Goal: Task Accomplishment & Management: Use online tool/utility

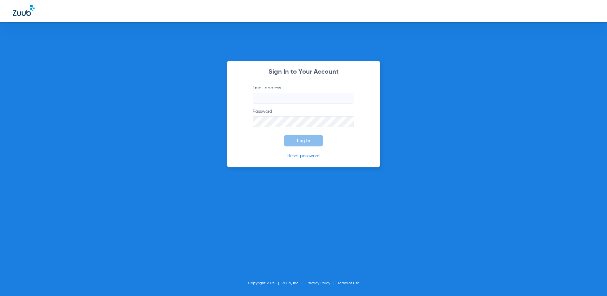
type input "[EMAIL_ADDRESS][DOMAIN_NAME]"
click at [300, 139] on span "Log In" at bounding box center [303, 140] width 13 height 5
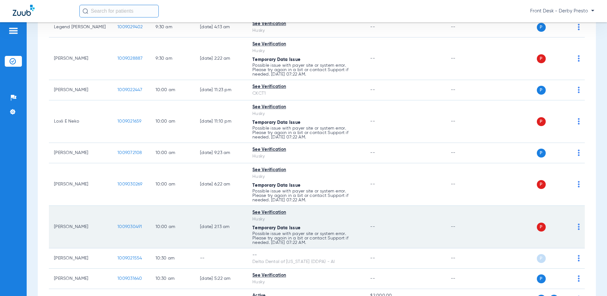
scroll to position [381, 0]
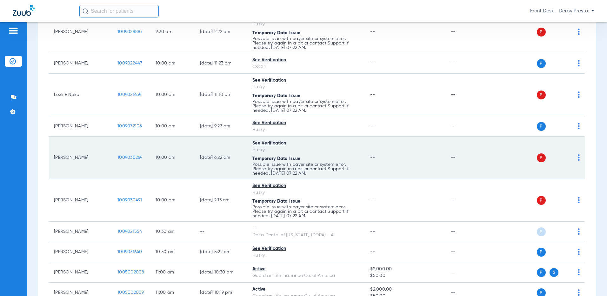
click at [578, 161] on span at bounding box center [579, 159] width 2 height 4
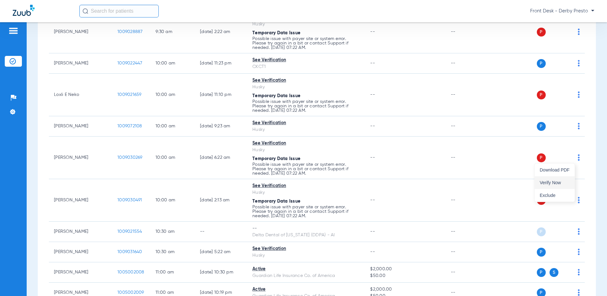
click at [563, 180] on button "Verify Now" at bounding box center [555, 182] width 40 height 13
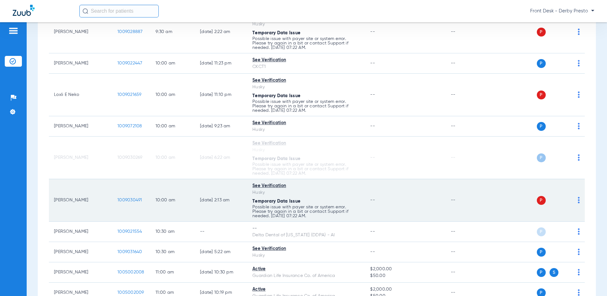
click at [575, 205] on td "P S" at bounding box center [537, 200] width 96 height 43
click at [575, 203] on td "P S" at bounding box center [537, 200] width 96 height 43
click at [575, 199] on td "P S" at bounding box center [537, 200] width 96 height 43
click at [578, 199] on img at bounding box center [579, 200] width 2 height 6
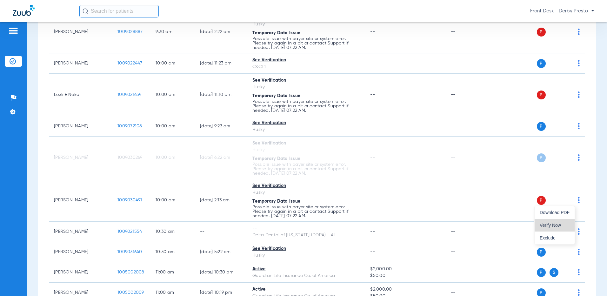
click at [560, 223] on span "Verify Now" at bounding box center [555, 225] width 30 height 4
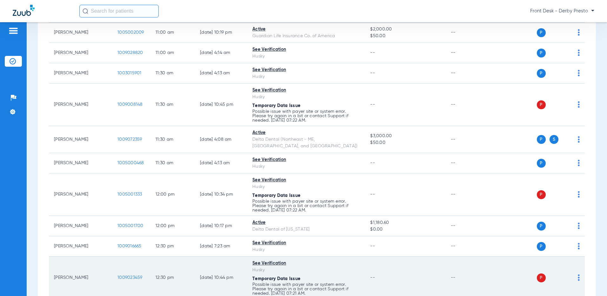
scroll to position [730, 0]
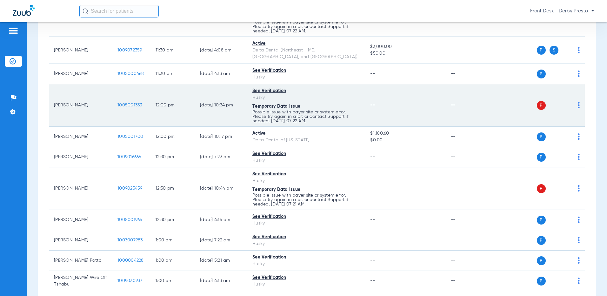
click at [570, 101] on div "P S" at bounding box center [534, 105] width 91 height 9
click at [575, 100] on td "P S" at bounding box center [537, 105] width 96 height 43
click at [578, 102] on img at bounding box center [579, 105] width 2 height 6
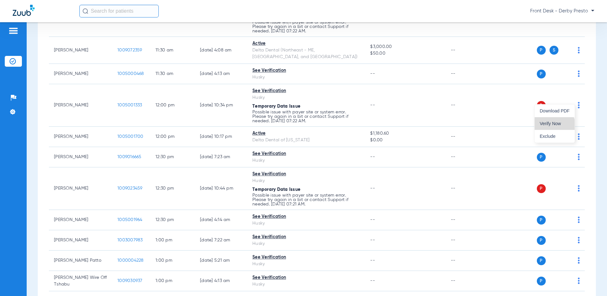
click at [553, 126] on button "Verify Now" at bounding box center [555, 123] width 40 height 13
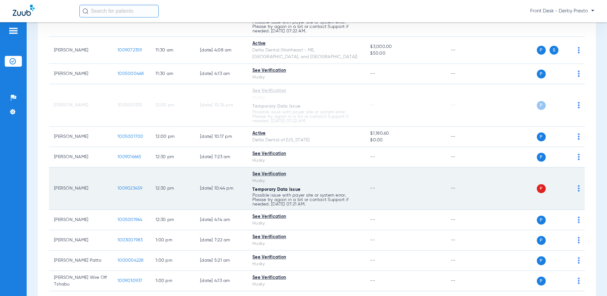
click at [575, 182] on td "P S" at bounding box center [537, 188] width 96 height 43
click at [578, 185] on img at bounding box center [579, 188] width 2 height 6
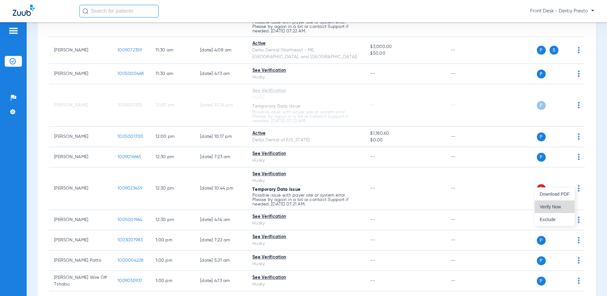
click at [559, 205] on span "Verify Now" at bounding box center [555, 206] width 30 height 4
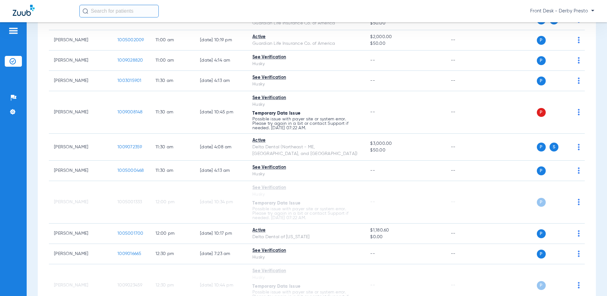
scroll to position [632, 0]
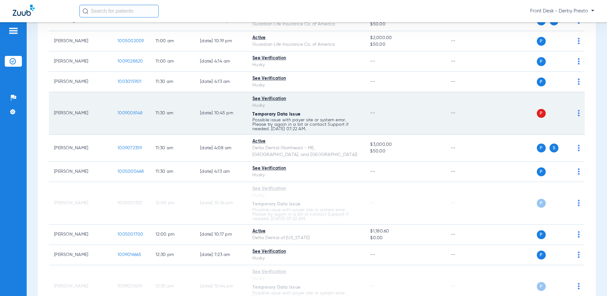
click at [578, 113] on img at bounding box center [579, 113] width 2 height 6
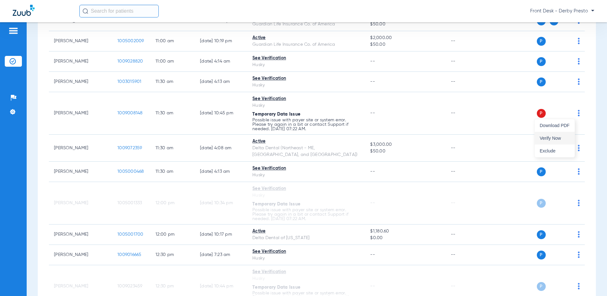
click at [561, 138] on span "Verify Now" at bounding box center [555, 138] width 30 height 4
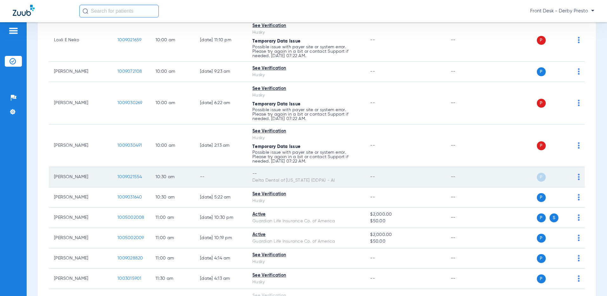
scroll to position [378, 0]
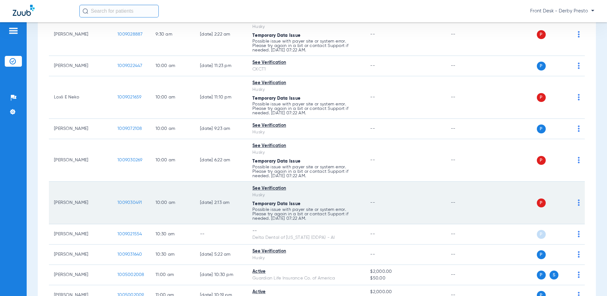
click at [573, 204] on div "P S" at bounding box center [534, 202] width 91 height 9
click at [578, 204] on img at bounding box center [579, 202] width 2 height 6
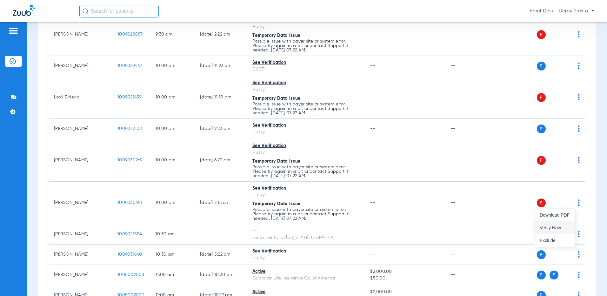
click at [550, 225] on span "Verify Now" at bounding box center [555, 227] width 30 height 4
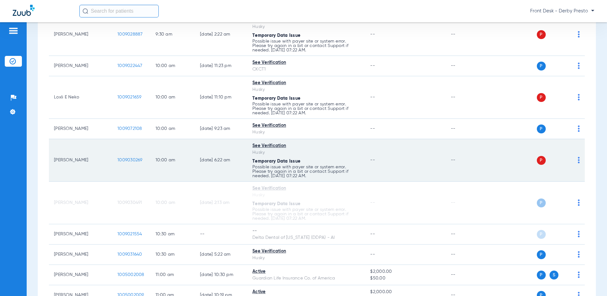
click at [578, 160] on img at bounding box center [579, 160] width 2 height 6
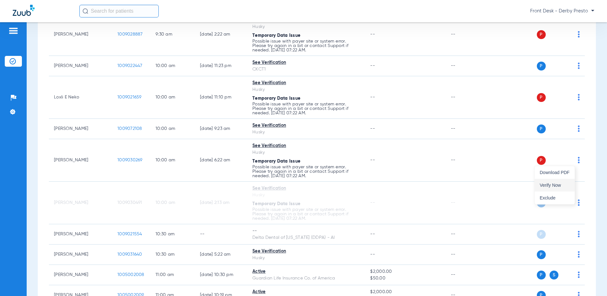
click at [564, 184] on span "Verify Now" at bounding box center [555, 185] width 30 height 4
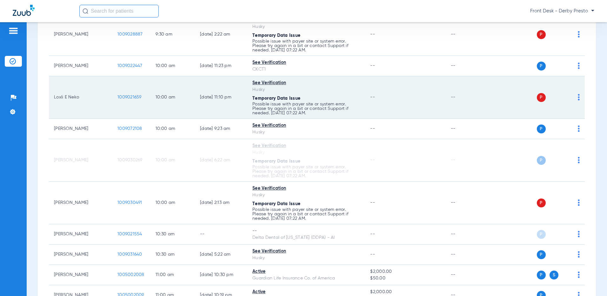
click at [571, 99] on div "P S" at bounding box center [534, 97] width 91 height 9
click at [572, 99] on div "P S" at bounding box center [534, 97] width 91 height 9
click at [573, 99] on div "P S" at bounding box center [534, 97] width 91 height 9
click at [578, 99] on img at bounding box center [579, 97] width 2 height 6
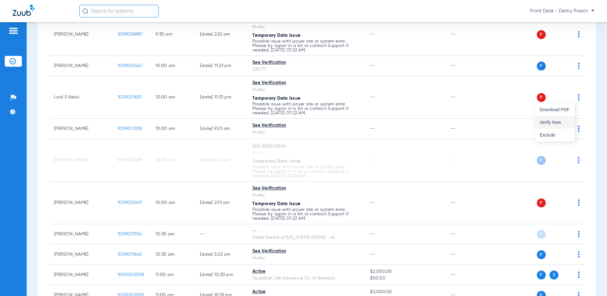
click at [554, 124] on span "Verify Now" at bounding box center [555, 122] width 30 height 4
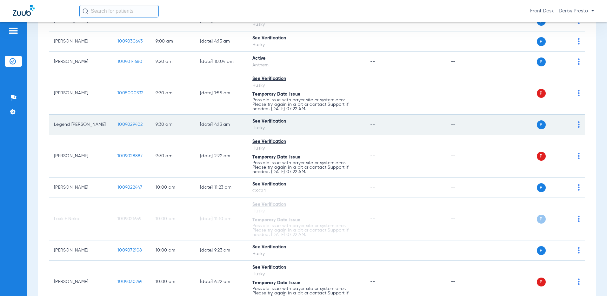
scroll to position [251, 0]
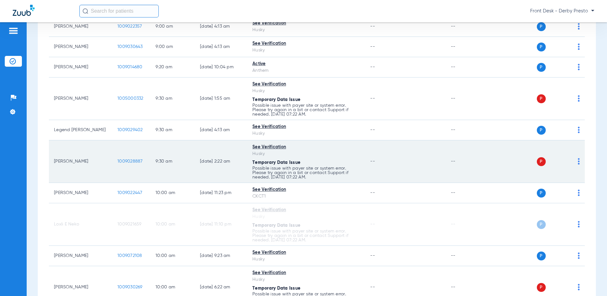
click at [575, 163] on td "P S" at bounding box center [537, 161] width 96 height 43
click at [578, 160] on img at bounding box center [579, 161] width 2 height 6
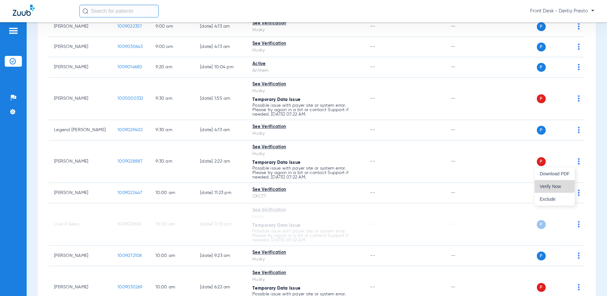
click at [553, 184] on span "Verify Now" at bounding box center [555, 186] width 30 height 4
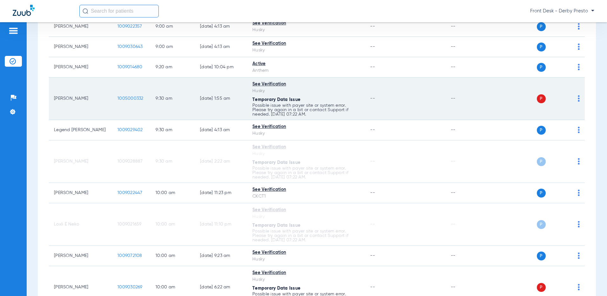
click at [573, 99] on div "P S" at bounding box center [534, 98] width 91 height 9
click at [575, 99] on td "P S" at bounding box center [537, 98] width 96 height 43
click at [578, 100] on img at bounding box center [579, 98] width 2 height 6
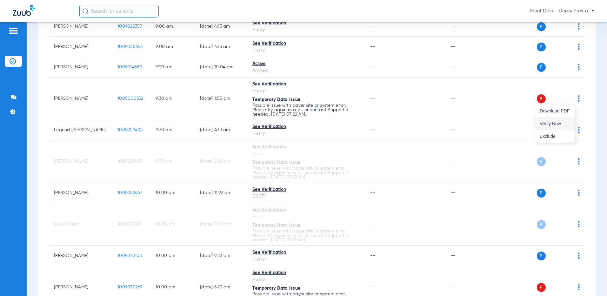
click at [559, 123] on span "Verify Now" at bounding box center [555, 123] width 30 height 4
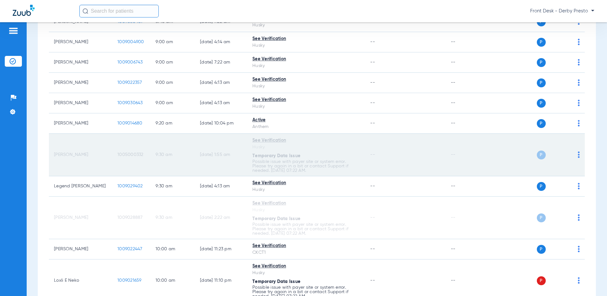
scroll to position [188, 0]
